Goal: Check status: Check status

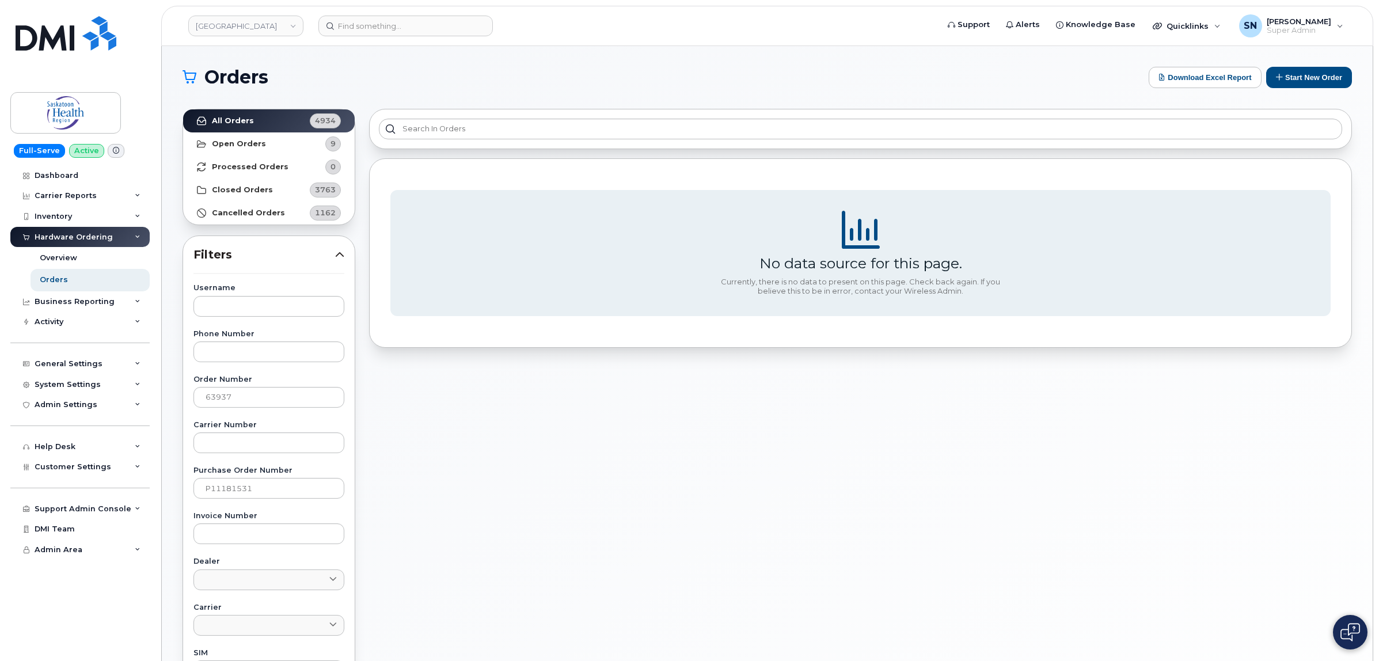
click at [267, 30] on link "[GEOGRAPHIC_DATA]" at bounding box center [245, 26] width 115 height 21
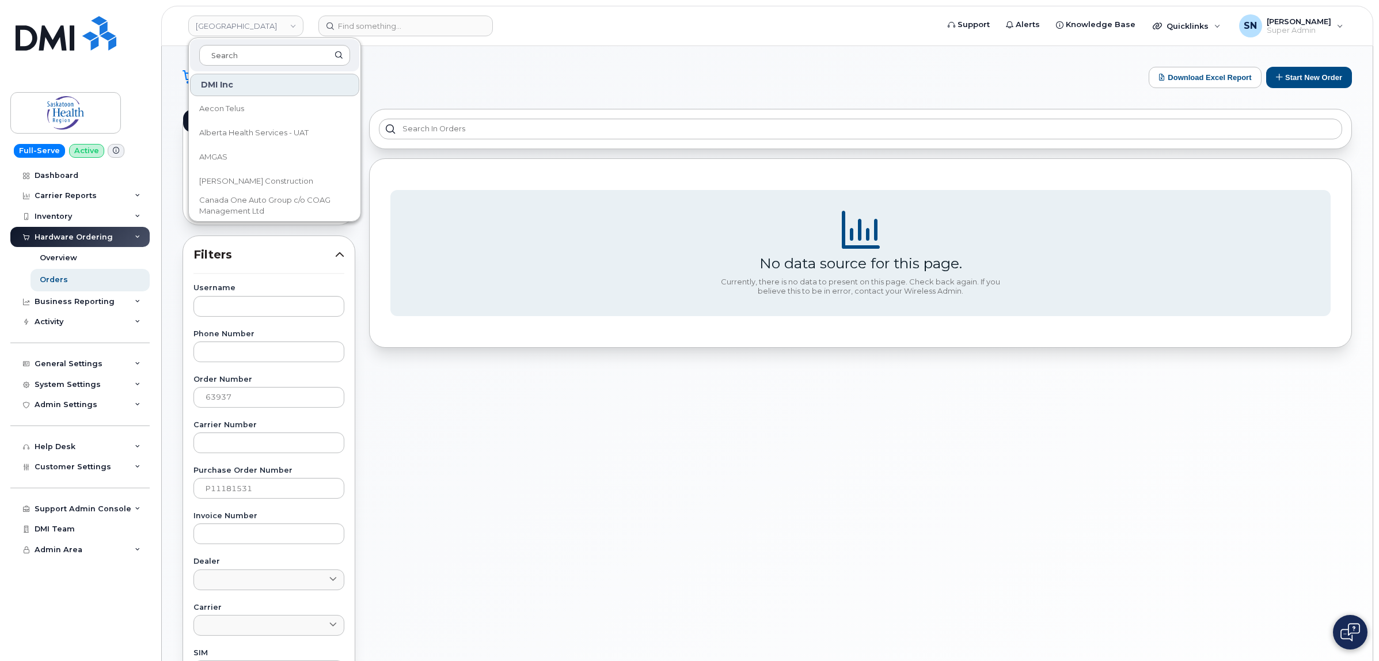
drag, startPoint x: 403, startPoint y: 72, endPoint x: 299, endPoint y: 132, distance: 120.0
click at [403, 73] on h1 "Orders" at bounding box center [662, 77] width 960 height 18
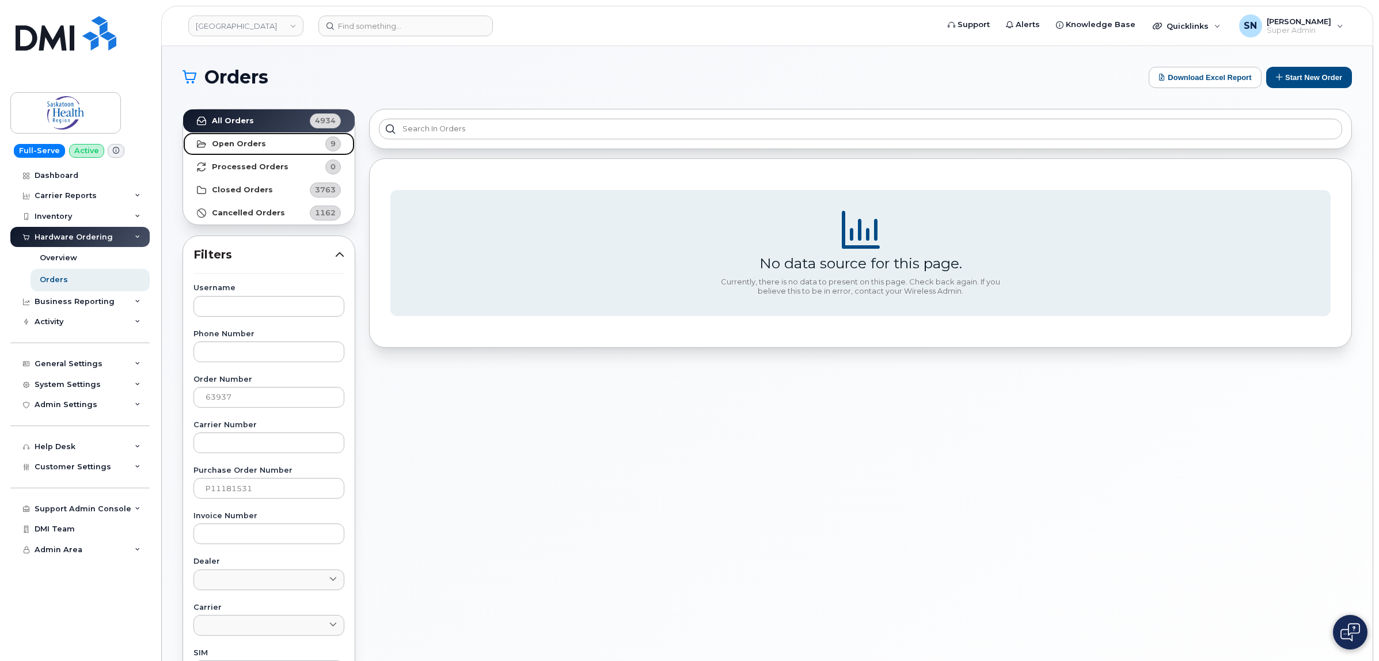
click at [262, 146] on link "Open Orders 9" at bounding box center [269, 143] width 172 height 23
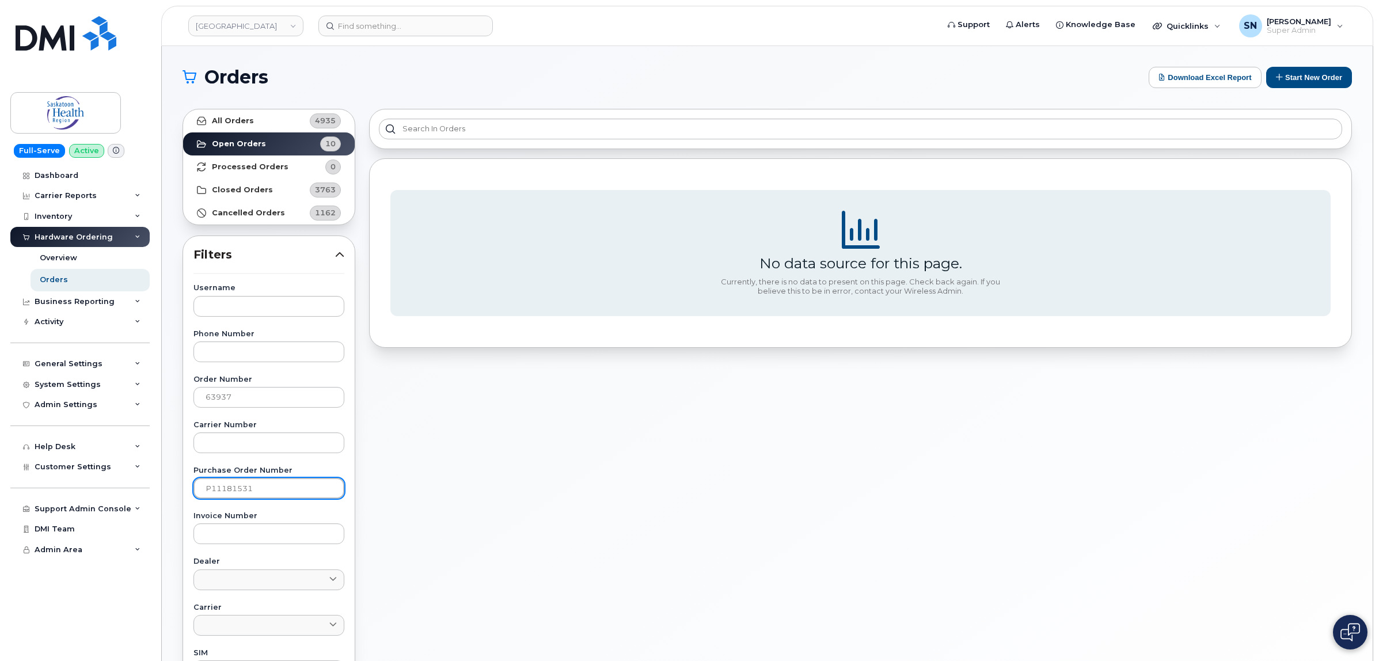
drag, startPoint x: 223, startPoint y: 489, endPoint x: 142, endPoint y: 493, distance: 81.8
click at [162, 496] on div "Saskatoon Health Region Support Alerts Knowledge Base Quicklinks Suspend / Canc…" at bounding box center [767, 485] width 1211 height 878
drag, startPoint x: 267, startPoint y: 398, endPoint x: 154, endPoint y: 391, distance: 112.4
click at [162, 391] on div "Saskatoon Health Region Support Alerts Knowledge Base Quicklinks Suspend / Canc…" at bounding box center [767, 485] width 1211 height 878
click at [241, 138] on link "Open Orders 10" at bounding box center [269, 143] width 172 height 23
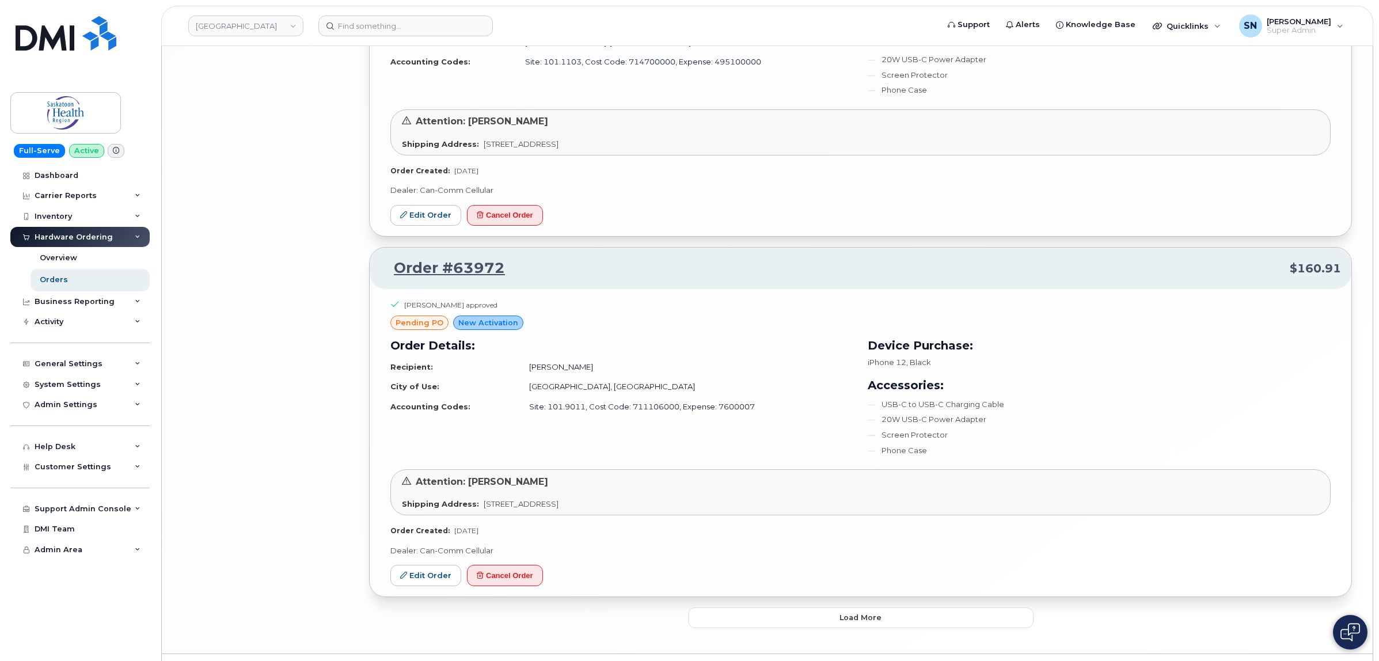
scroll to position [2503, 0]
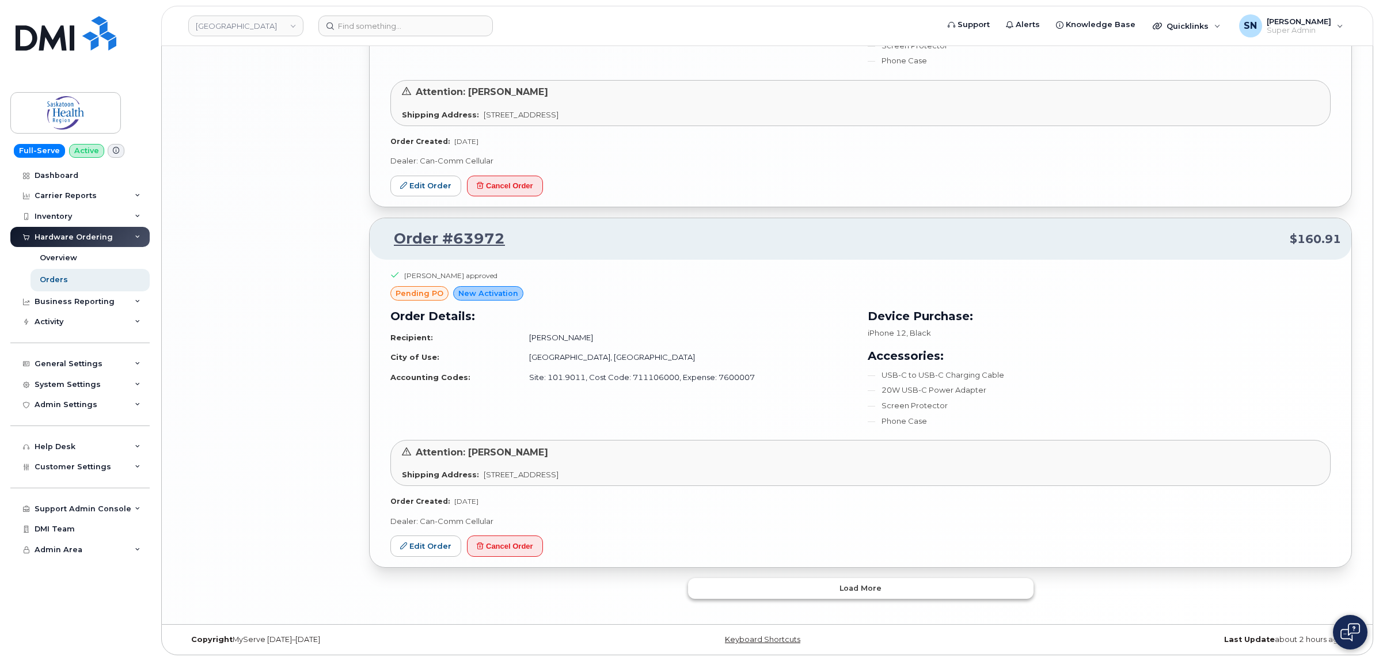
click at [827, 597] on button "Load more" at bounding box center [860, 588] width 345 height 21
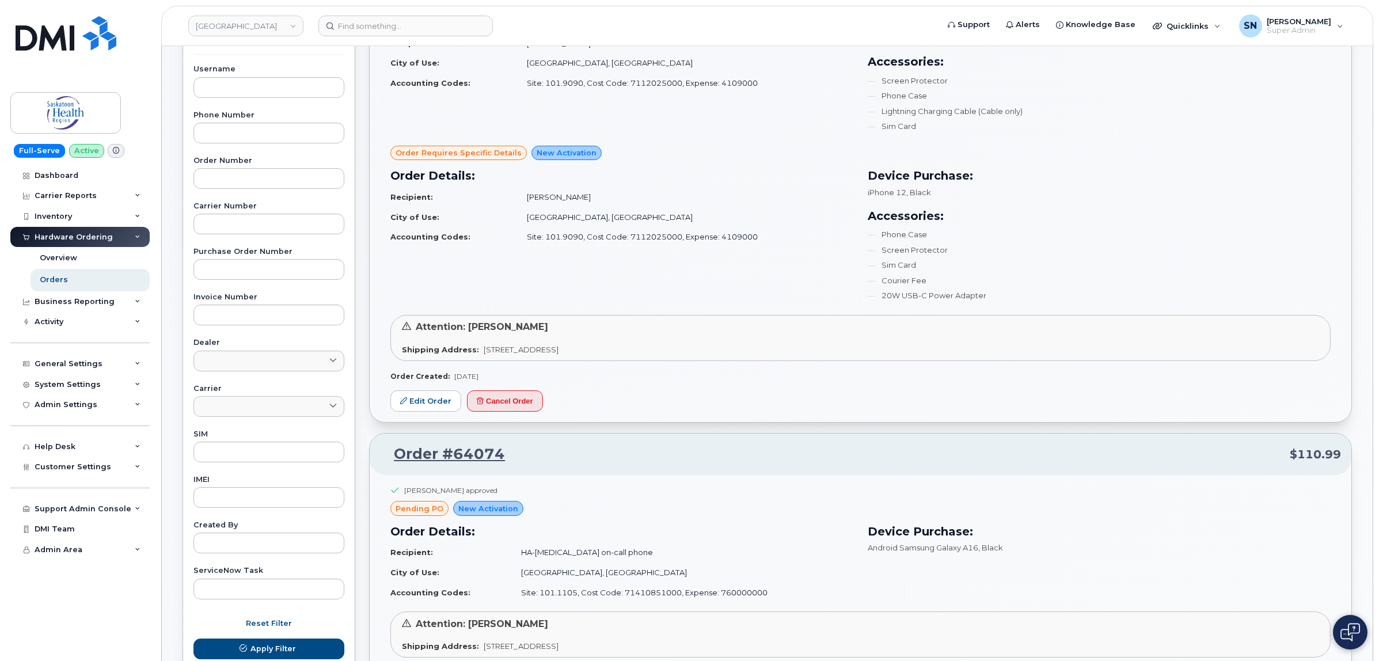
scroll to position [46, 0]
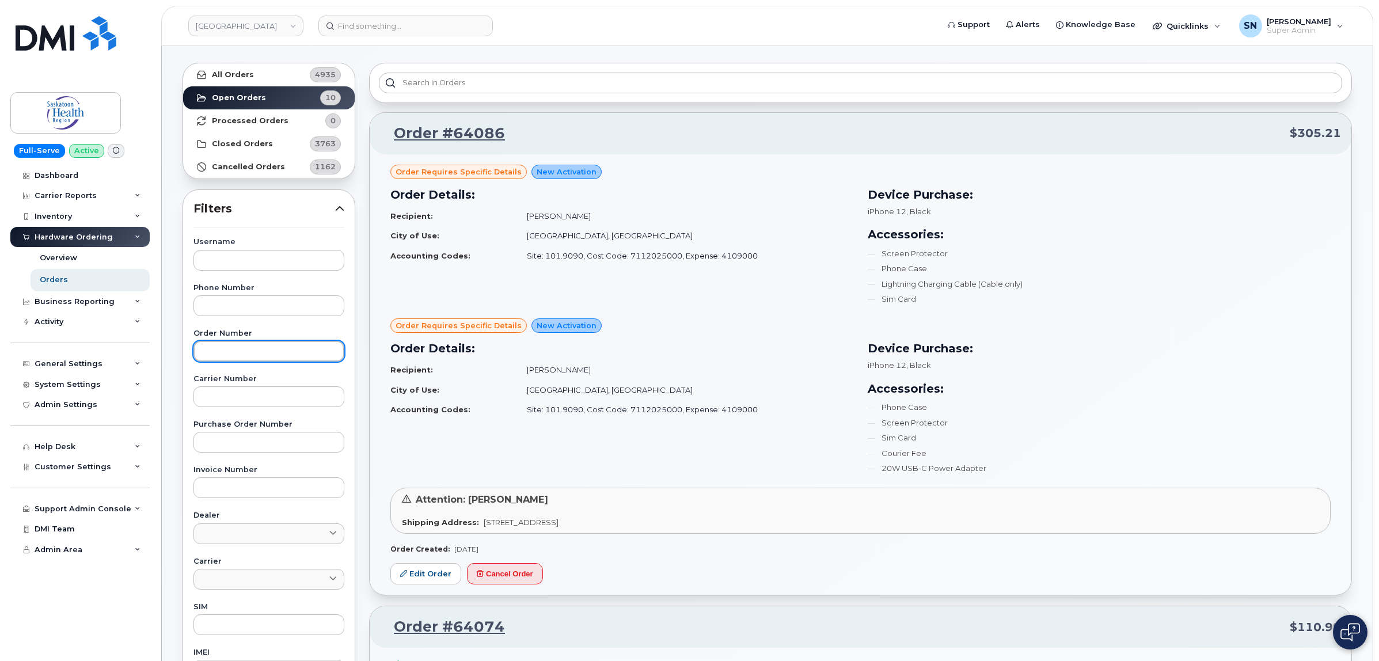
click at [261, 360] on input "text" at bounding box center [268, 351] width 151 height 21
paste input "64035"
type input "64035"
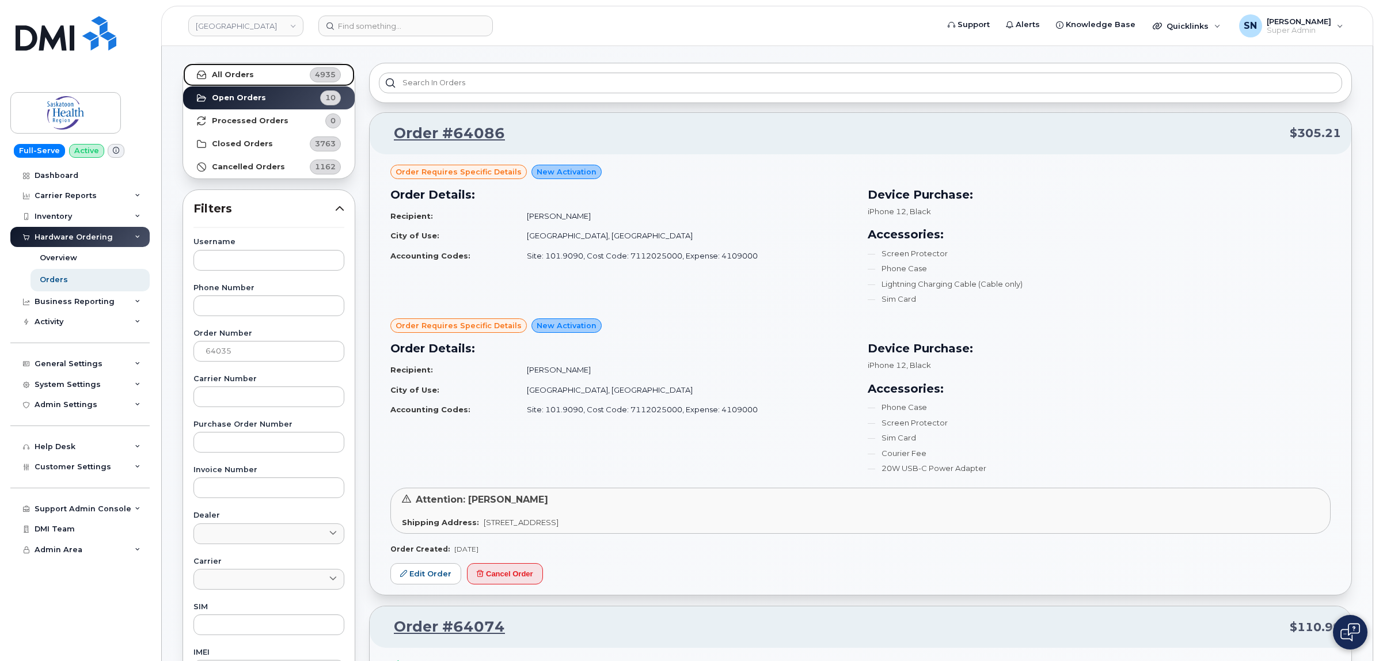
click at [246, 75] on strong "All Orders" at bounding box center [233, 74] width 42 height 9
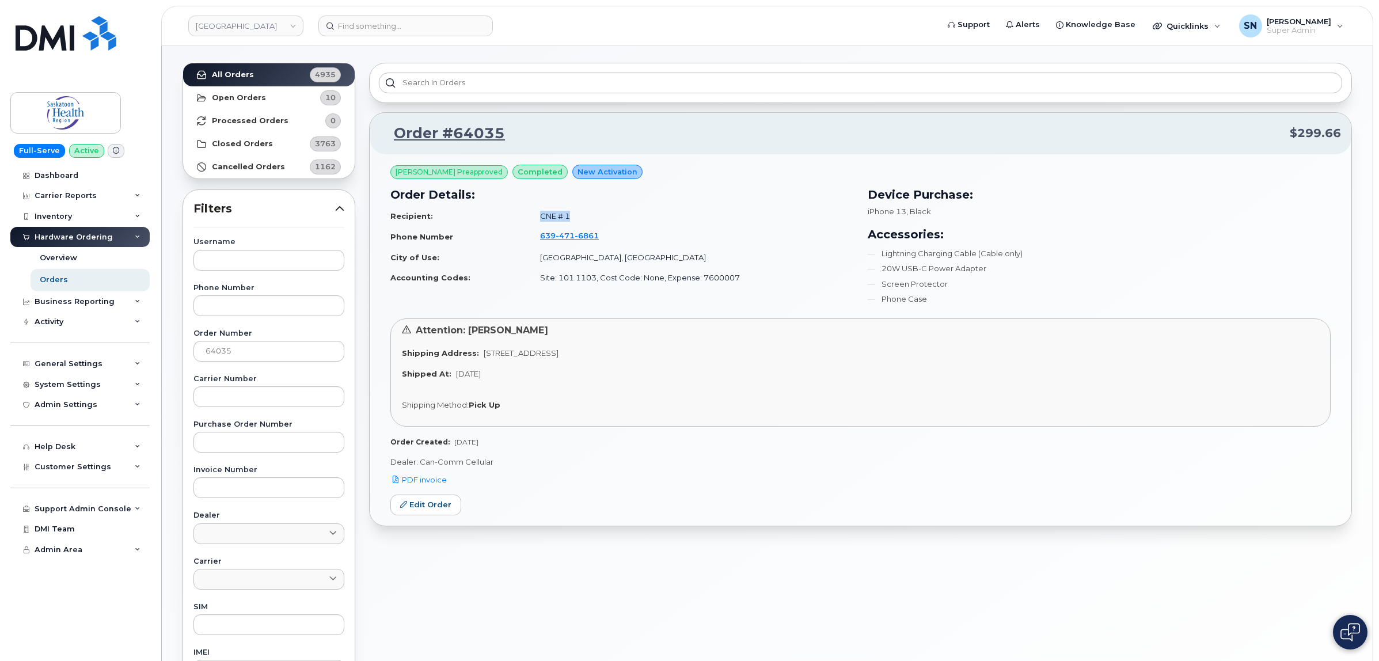
drag, startPoint x: 536, startPoint y: 218, endPoint x: 569, endPoint y: 217, distance: 32.8
click at [569, 217] on td "CNE # 1" at bounding box center [692, 216] width 324 height 20
copy td "CNE # 1"
